Goal: Find contact information: Find contact information

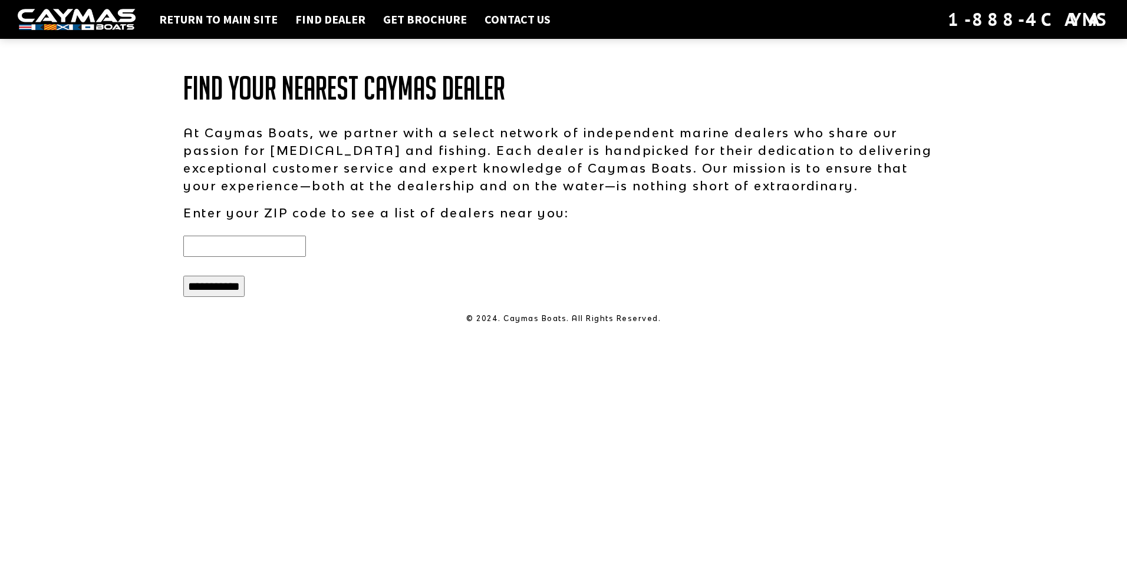
click at [263, 248] on input "text" at bounding box center [244, 246] width 123 height 21
type input "*****"
click at [230, 285] on input "**********" at bounding box center [213, 286] width 61 height 21
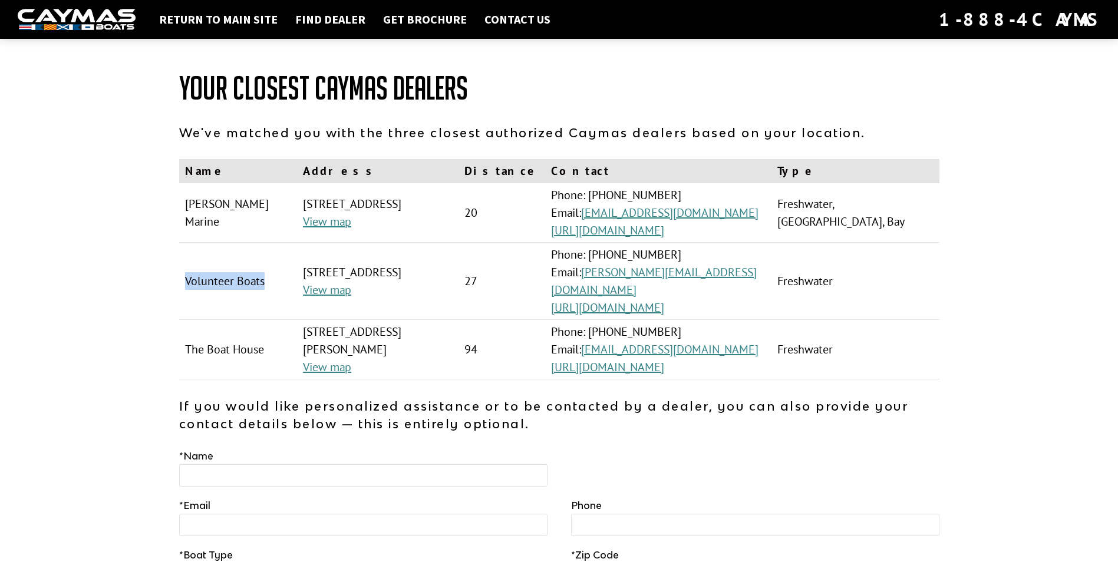
drag, startPoint x: 218, startPoint y: 283, endPoint x: 185, endPoint y: 261, distance: 39.1
click at [185, 261] on td "Volunteer Boats" at bounding box center [238, 281] width 118 height 77
copy td "Volunteer Boats"
click at [724, 270] on link "[PERSON_NAME][EMAIL_ADDRESS][DOMAIN_NAME]" at bounding box center [654, 281] width 206 height 33
copy td "Volunteer Boats"
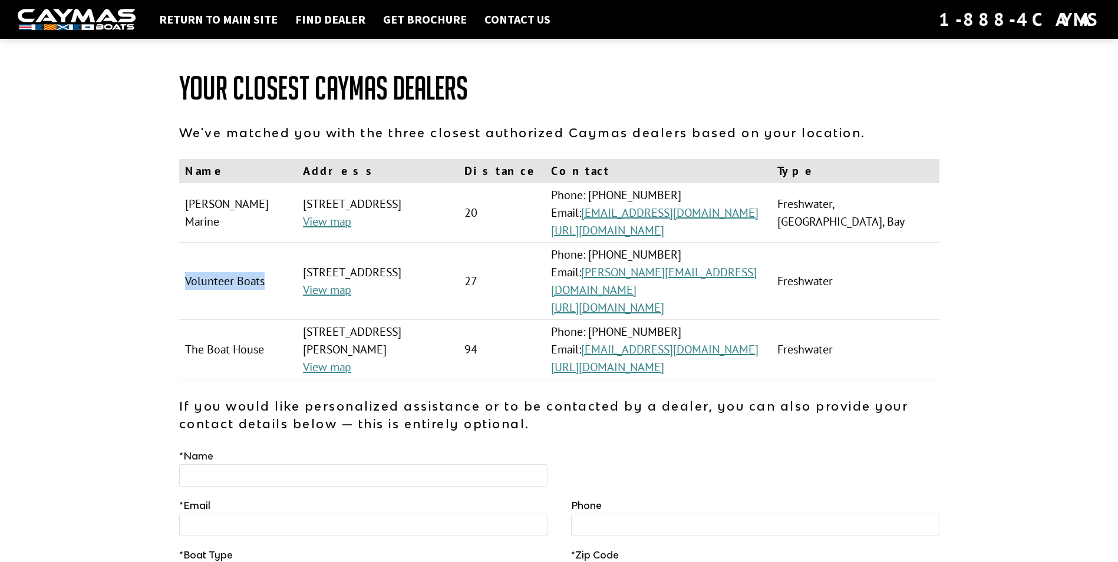
copy td "Volunteer Boats"
drag, startPoint x: 272, startPoint y: 264, endPoint x: 363, endPoint y: 262, distance: 90.8
click at [363, 262] on td "[STREET_ADDRESS] View map" at bounding box center [378, 281] width 162 height 77
drag, startPoint x: 363, startPoint y: 262, endPoint x: 353, endPoint y: 262, distance: 10.6
copy td "[STREET_ADDRESS],"
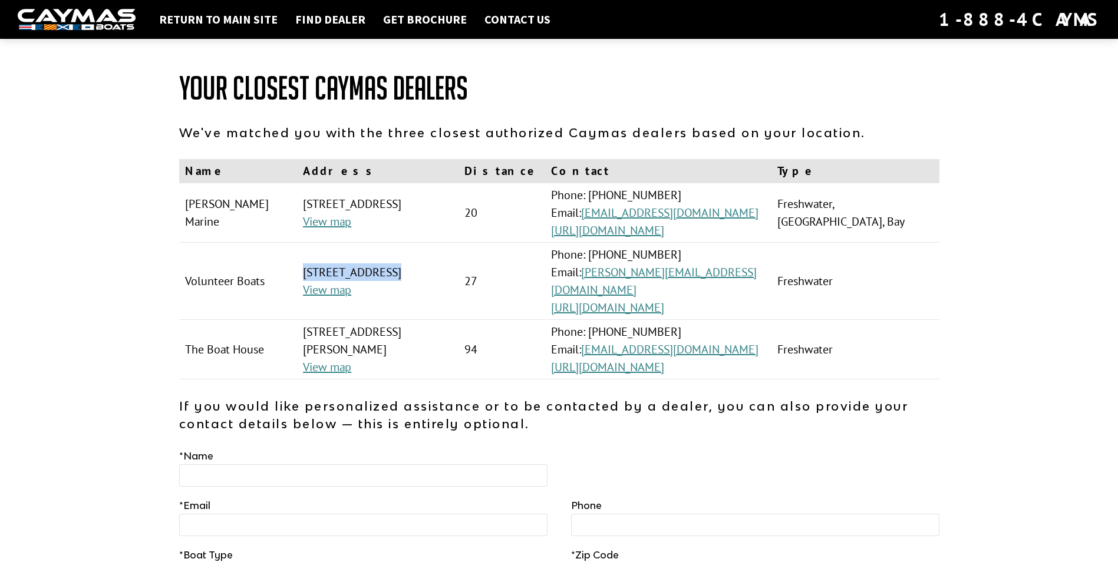
drag, startPoint x: 462, startPoint y: 262, endPoint x: 432, endPoint y: 261, distance: 30.1
click at [432, 261] on td "[STREET_ADDRESS] View map" at bounding box center [378, 281] width 162 height 77
drag, startPoint x: 432, startPoint y: 261, endPoint x: 443, endPoint y: 262, distance: 10.8
copy td "37066"
drag, startPoint x: 696, startPoint y: 256, endPoint x: 632, endPoint y: 251, distance: 64.5
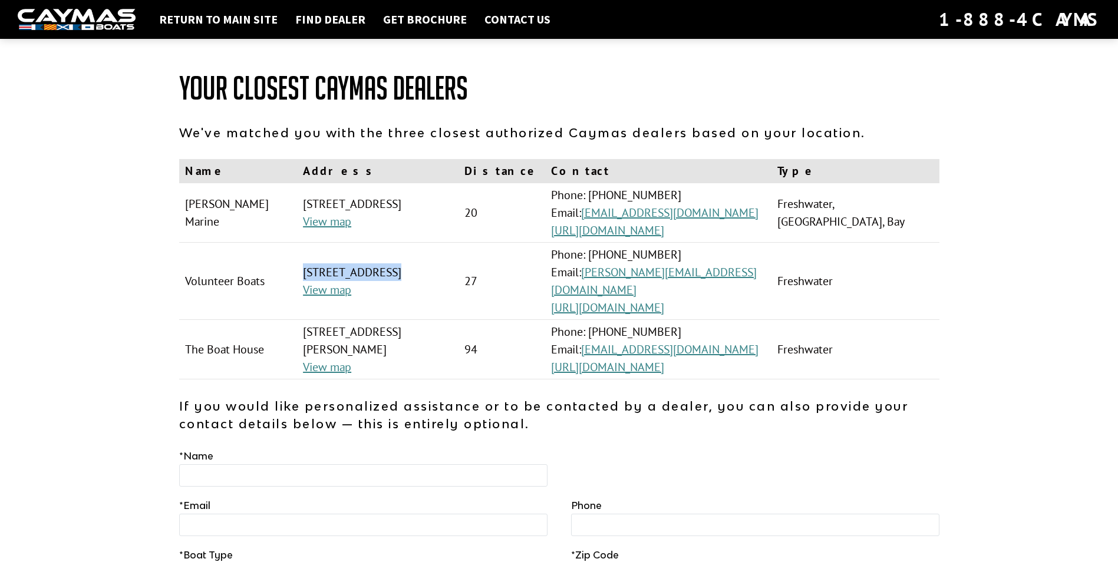
click at [632, 251] on td "Phone: [PHONE_NUMBER] Email: [PERSON_NAME][EMAIL_ADDRESS][DOMAIN_NAME] [URL][DO…" at bounding box center [658, 281] width 226 height 77
drag, startPoint x: 632, startPoint y: 251, endPoint x: 640, endPoint y: 256, distance: 9.8
copy td "[PHONE_NUMBER]"
